Goal: Navigation & Orientation: Find specific page/section

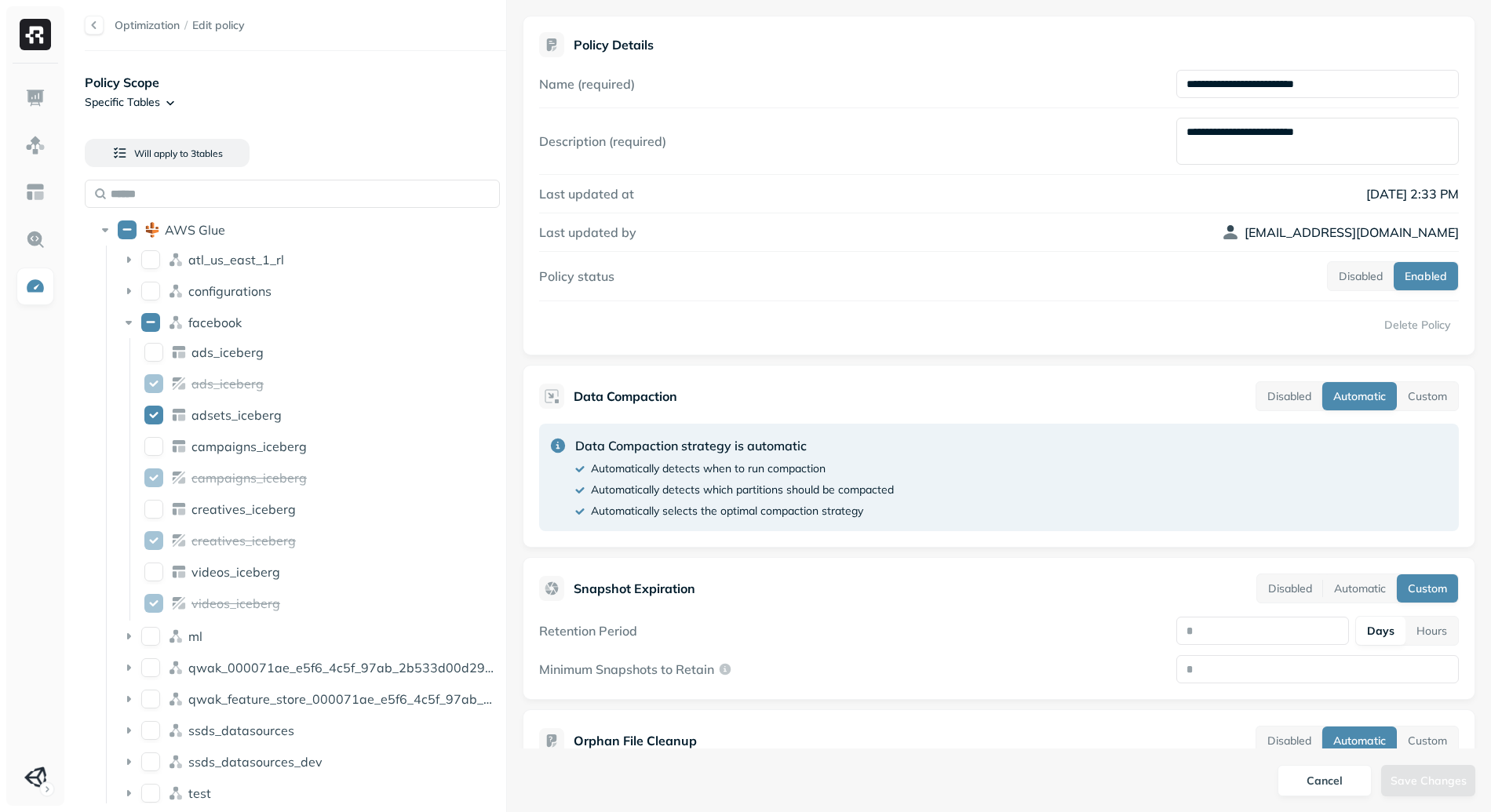
scroll to position [1207, 0]
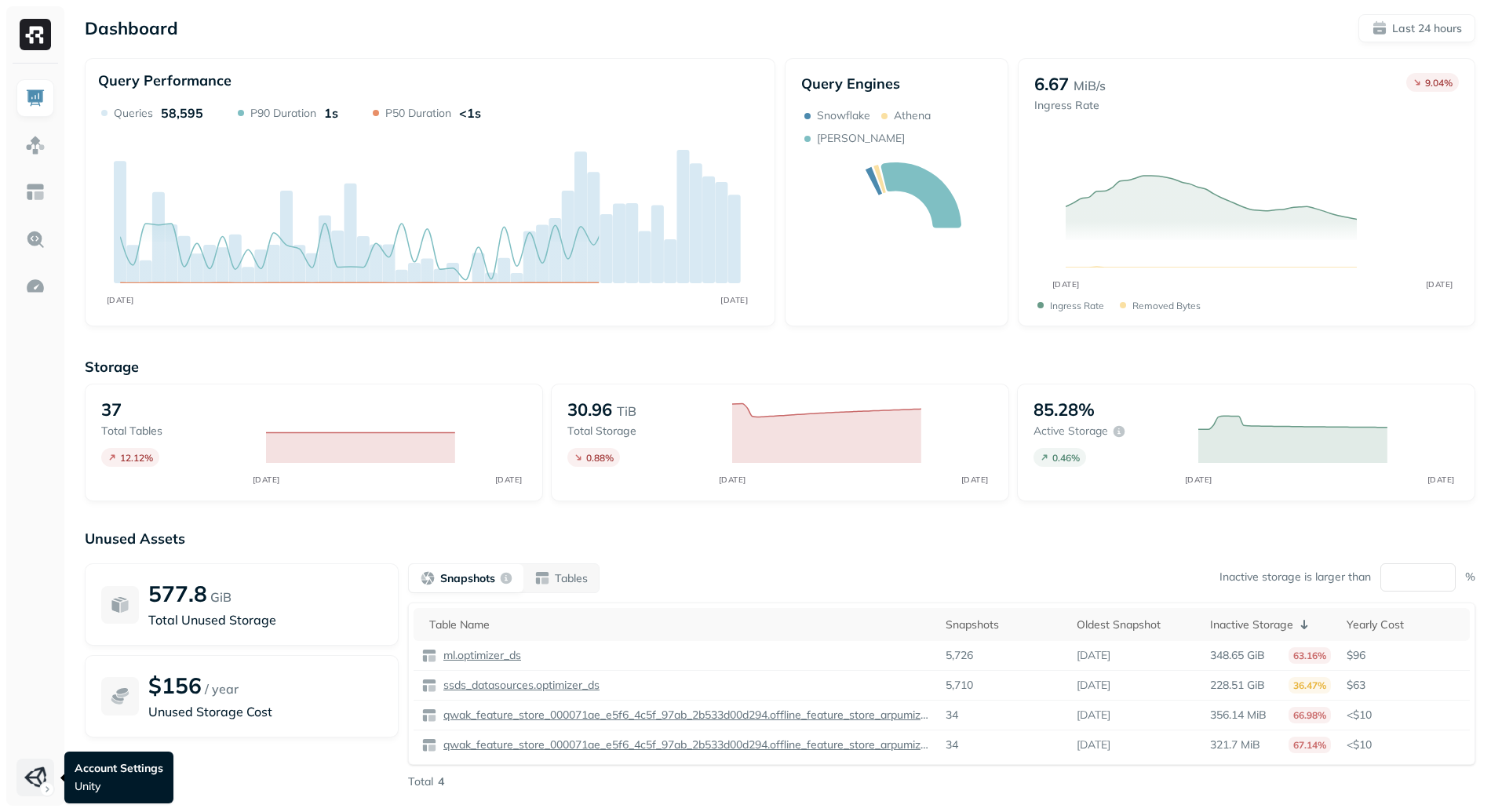
click at [32, 769] on html "Dashboard Last 24 hours Query Performance OCT [DATE] Queries 58,595 P90 Duratio…" at bounding box center [745, 437] width 1491 height 873
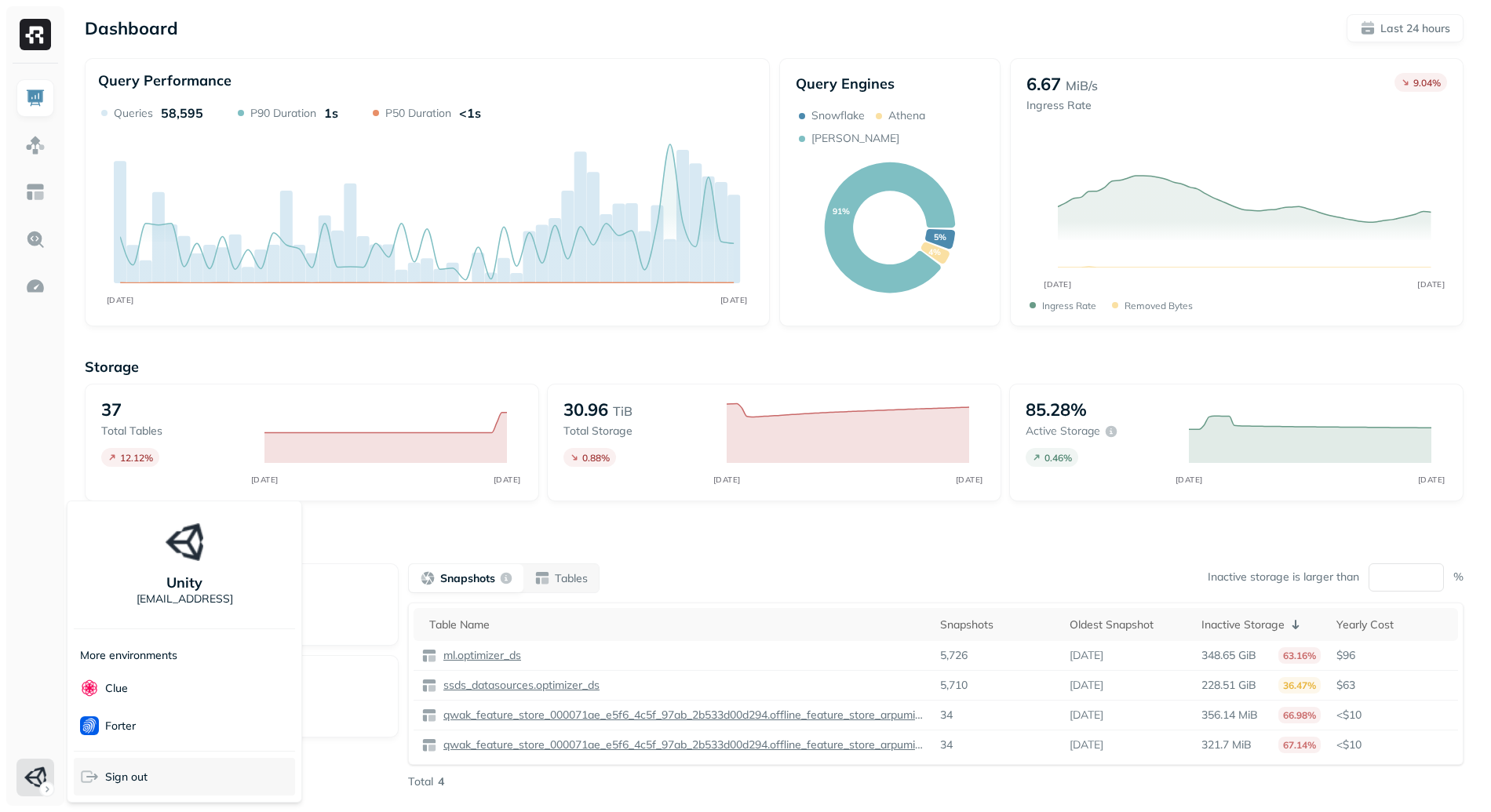
click at [139, 778] on span "Sign out" at bounding box center [126, 778] width 42 height 15
